Goal: Task Accomplishment & Management: Manage account settings

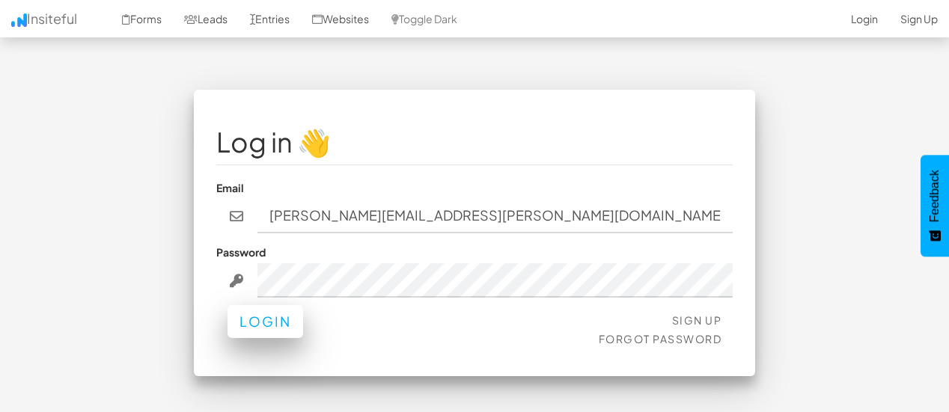
click at [279, 324] on button "Login" at bounding box center [266, 321] width 76 height 33
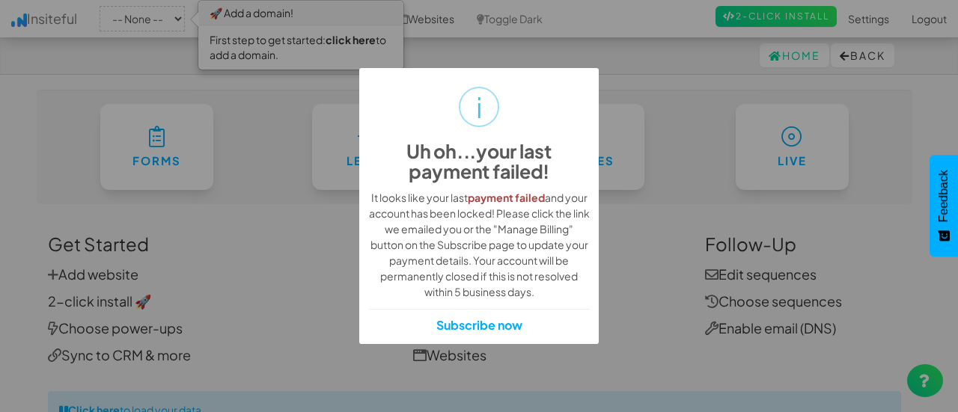
click at [580, 85] on div "i Uh oh...your last payment failed! ×" at bounding box center [479, 134] width 221 height 112
click at [692, 177] on div "i Uh oh...your last payment failed! × It looks like your last payment failed an…" at bounding box center [479, 206] width 958 height 412
click at [544, 227] on div "It looks like your last payment failed and your account has been locked! Please…" at bounding box center [479, 245] width 221 height 110
click at [442, 254] on div "It looks like your last payment failed and your account has been locked! Please…" at bounding box center [479, 245] width 221 height 110
